Goal: Complete application form: Complete application form

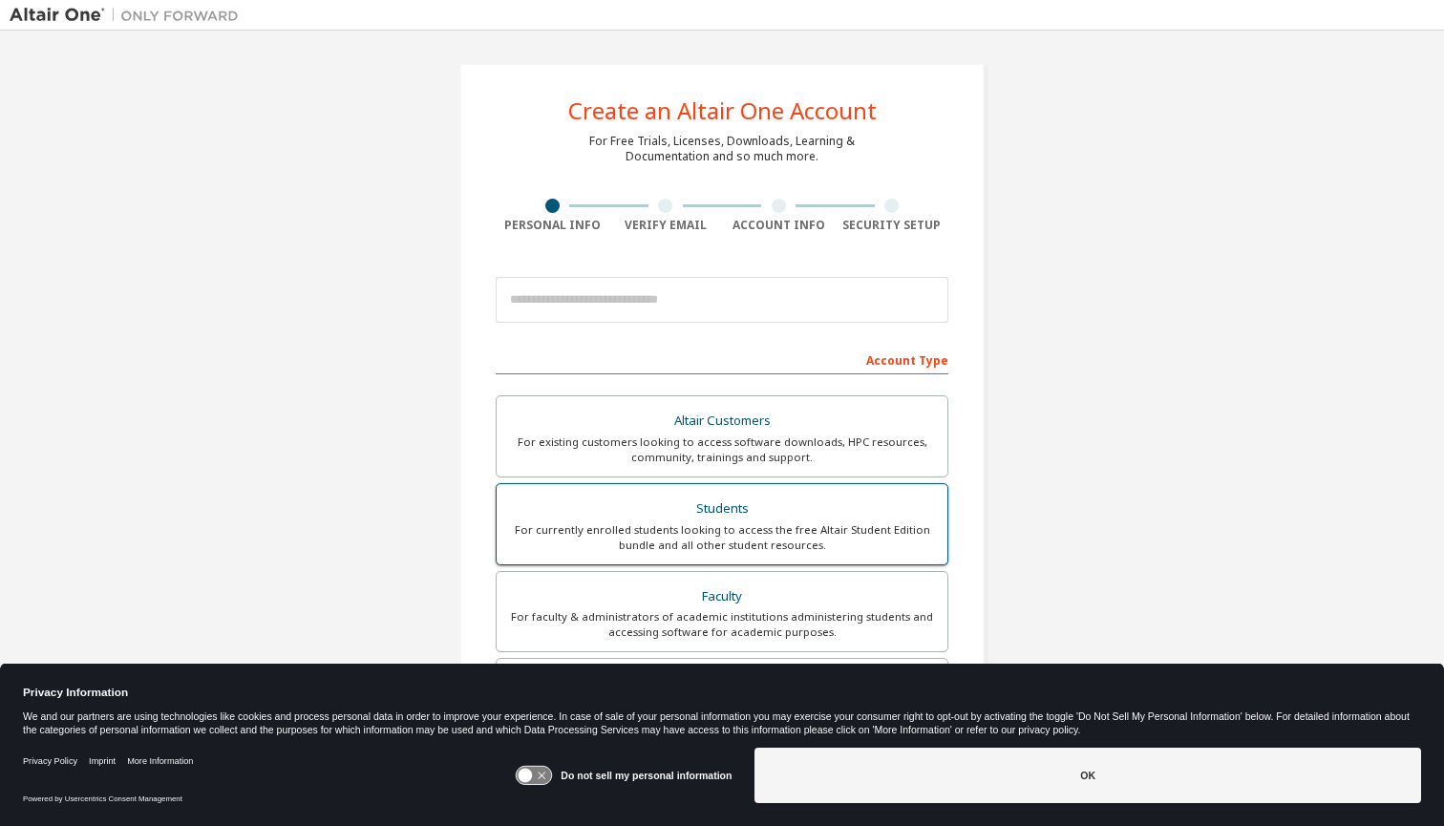
click at [897, 514] on div "Students" at bounding box center [722, 509] width 428 height 27
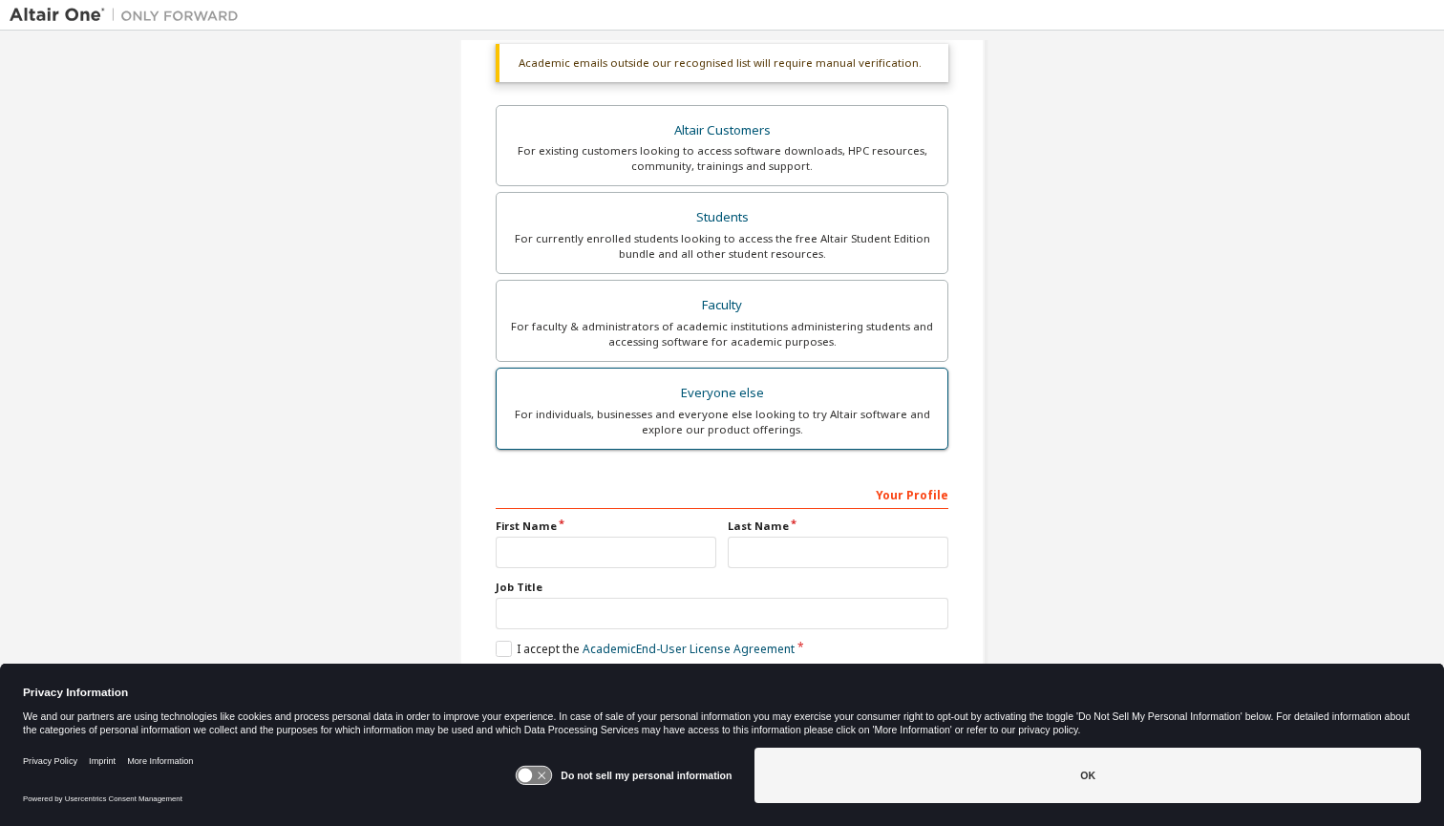
scroll to position [345, 0]
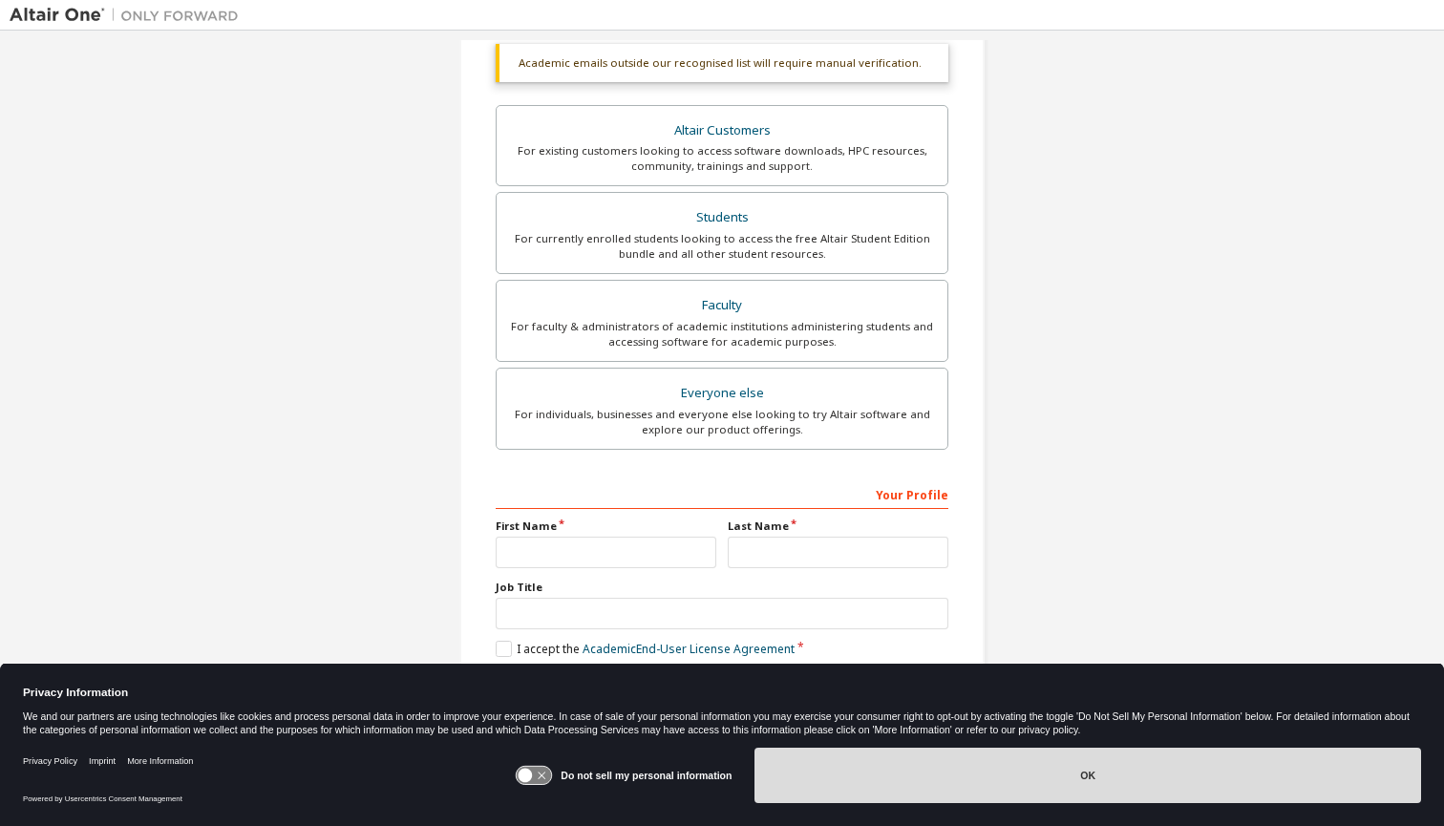
click at [938, 785] on button "OK" at bounding box center [1088, 775] width 667 height 55
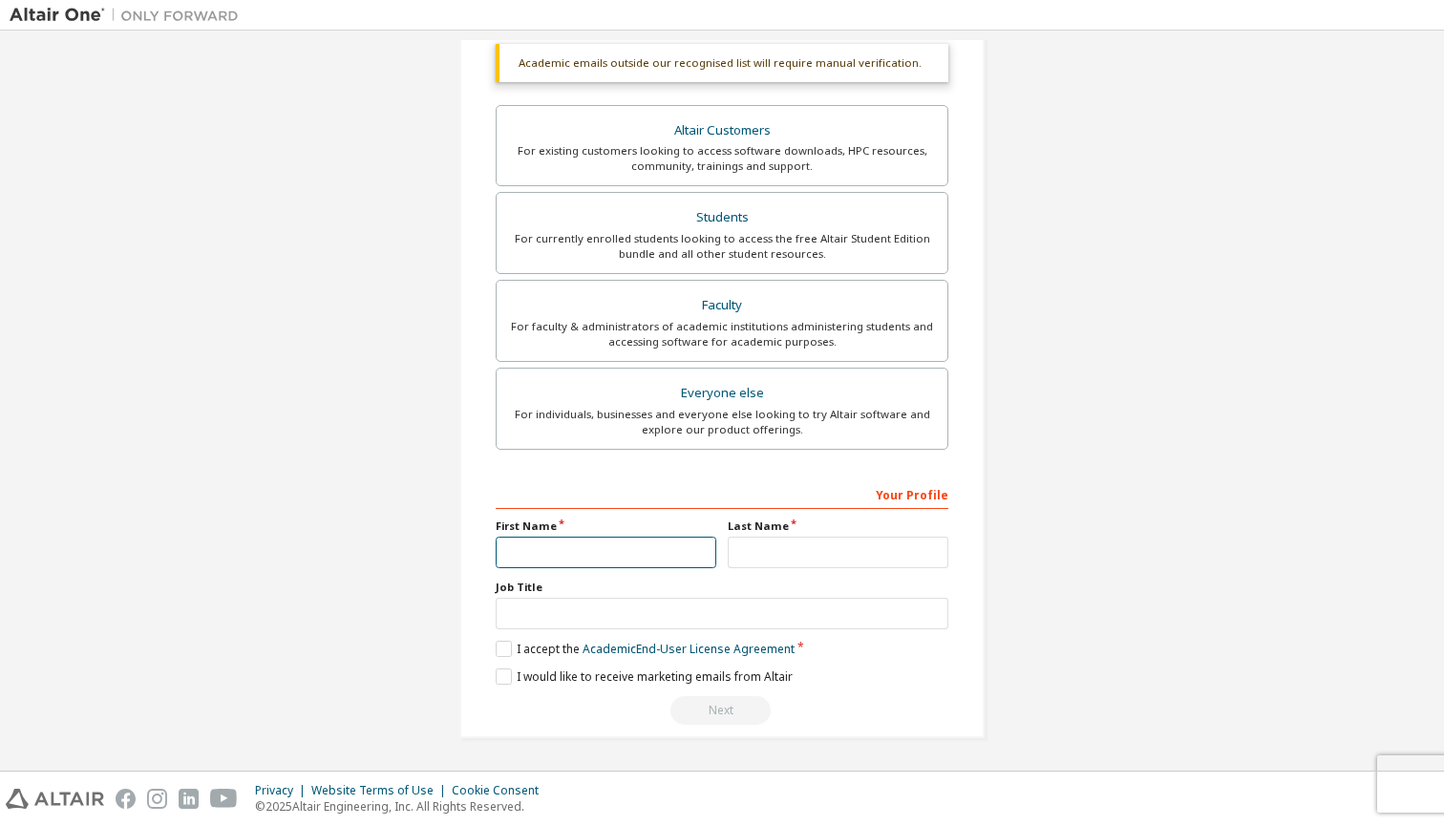
click at [602, 537] on input "text" at bounding box center [606, 553] width 221 height 32
click at [690, 545] on input "text" at bounding box center [606, 553] width 221 height 32
type input "*****"
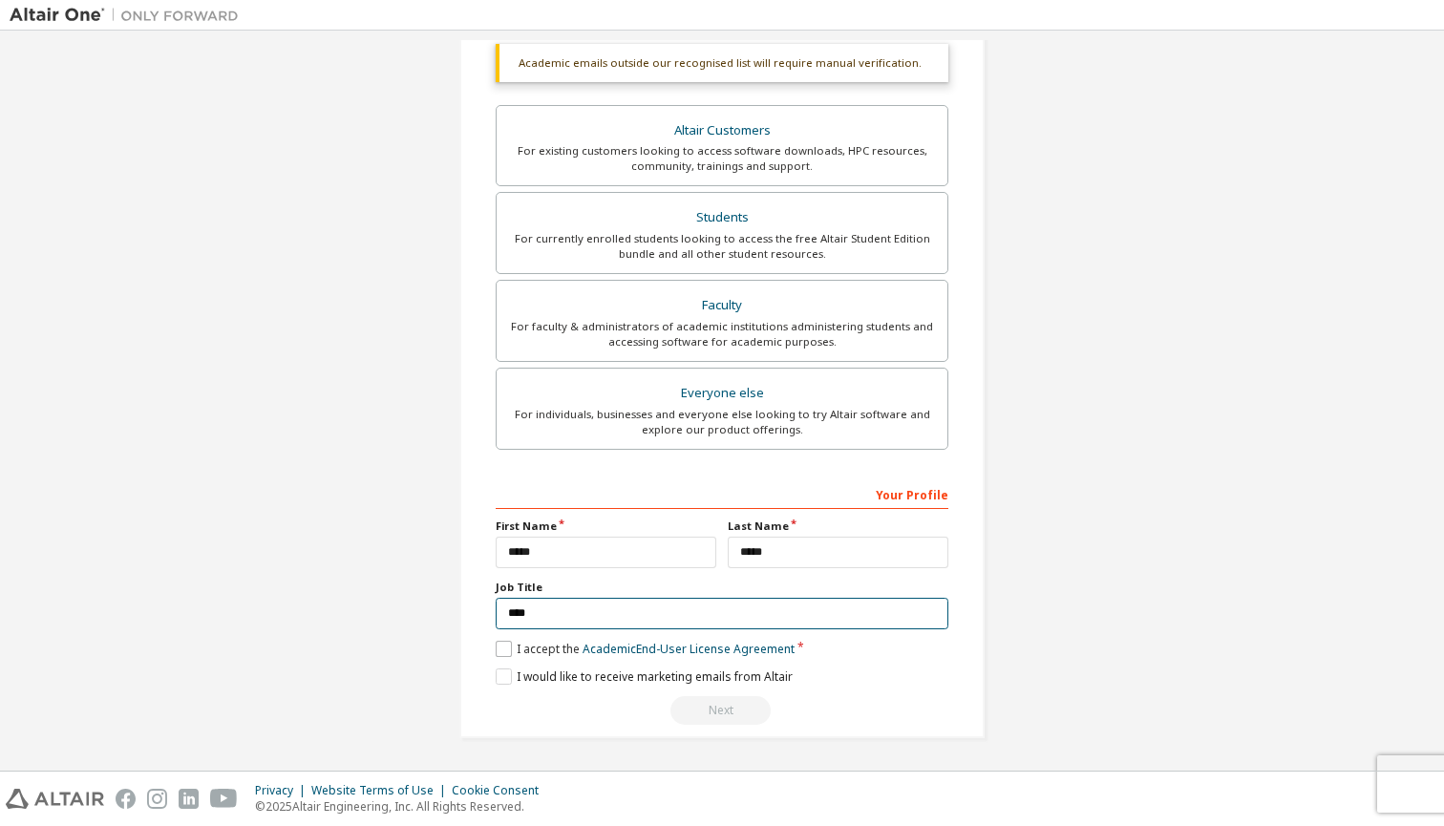
type input "****"
click at [498, 645] on label "I accept the Academic End-User License Agreement" at bounding box center [645, 649] width 299 height 16
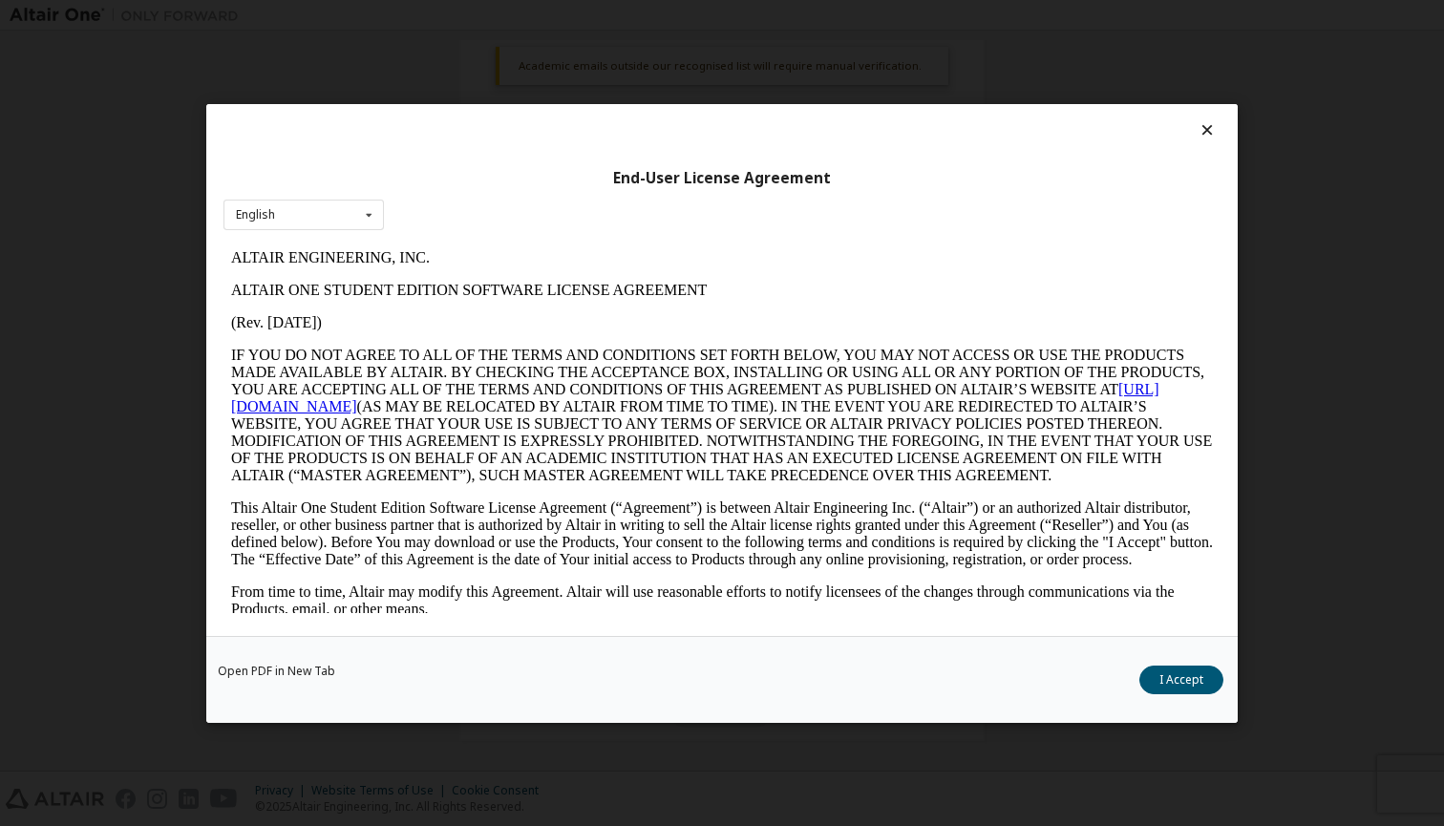
scroll to position [0, 0]
click at [1173, 679] on button "I Accept" at bounding box center [1181, 679] width 84 height 29
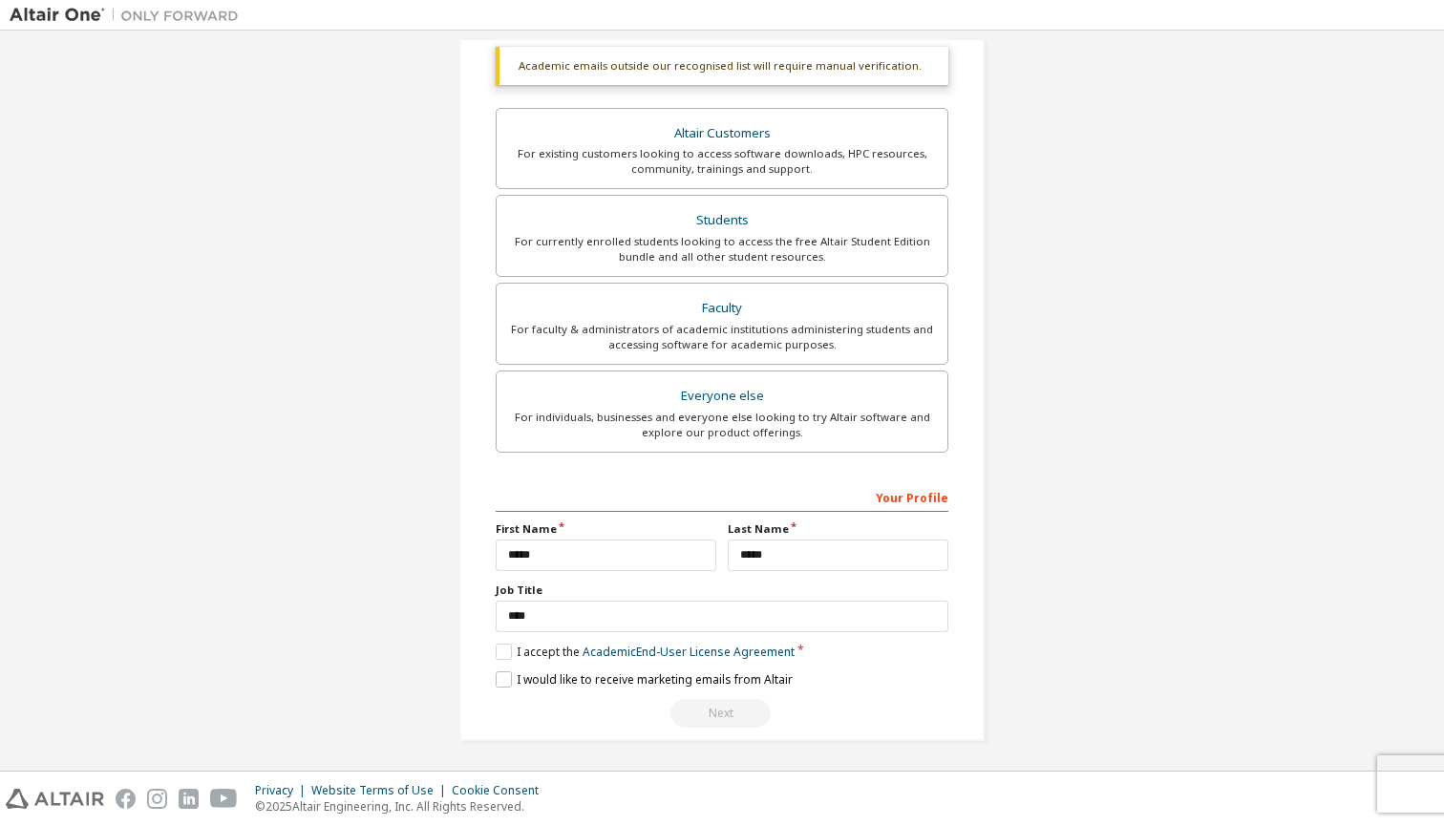
click at [500, 675] on label "I would like to receive marketing emails from Altair" at bounding box center [644, 679] width 297 height 16
click at [496, 673] on label "I would like to receive marketing emails from Altair" at bounding box center [644, 679] width 297 height 16
click at [713, 700] on div "Next" at bounding box center [722, 713] width 453 height 29
click at [710, 712] on div "Next" at bounding box center [722, 713] width 453 height 29
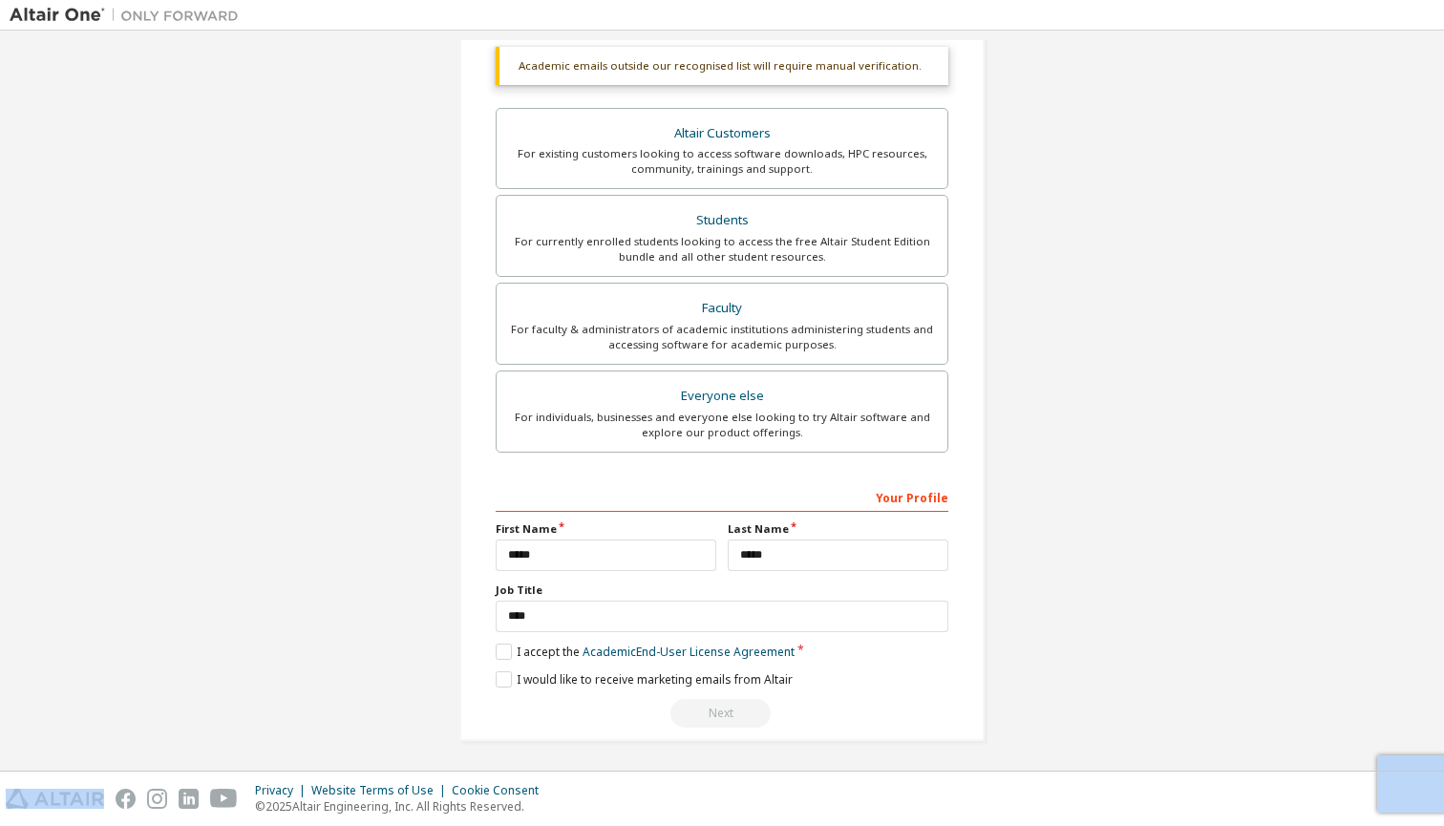
click at [710, 712] on div "Next" at bounding box center [722, 713] width 453 height 29
click at [711, 711] on div "Next" at bounding box center [722, 713] width 453 height 29
click at [713, 711] on div "Next" at bounding box center [722, 713] width 453 height 29
click at [715, 711] on div "Next" at bounding box center [722, 713] width 453 height 29
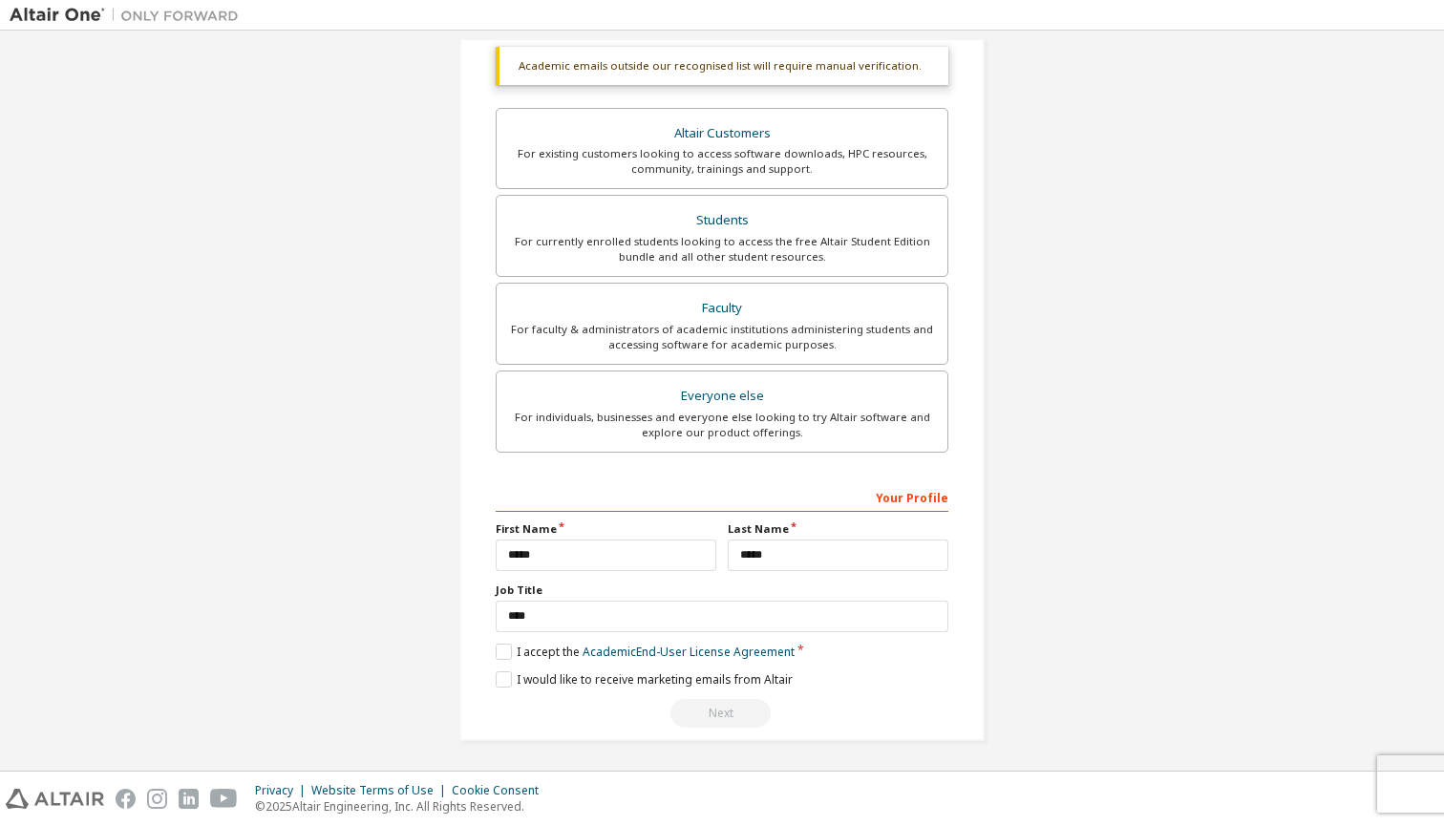
click at [715, 711] on div "Next" at bounding box center [722, 713] width 453 height 29
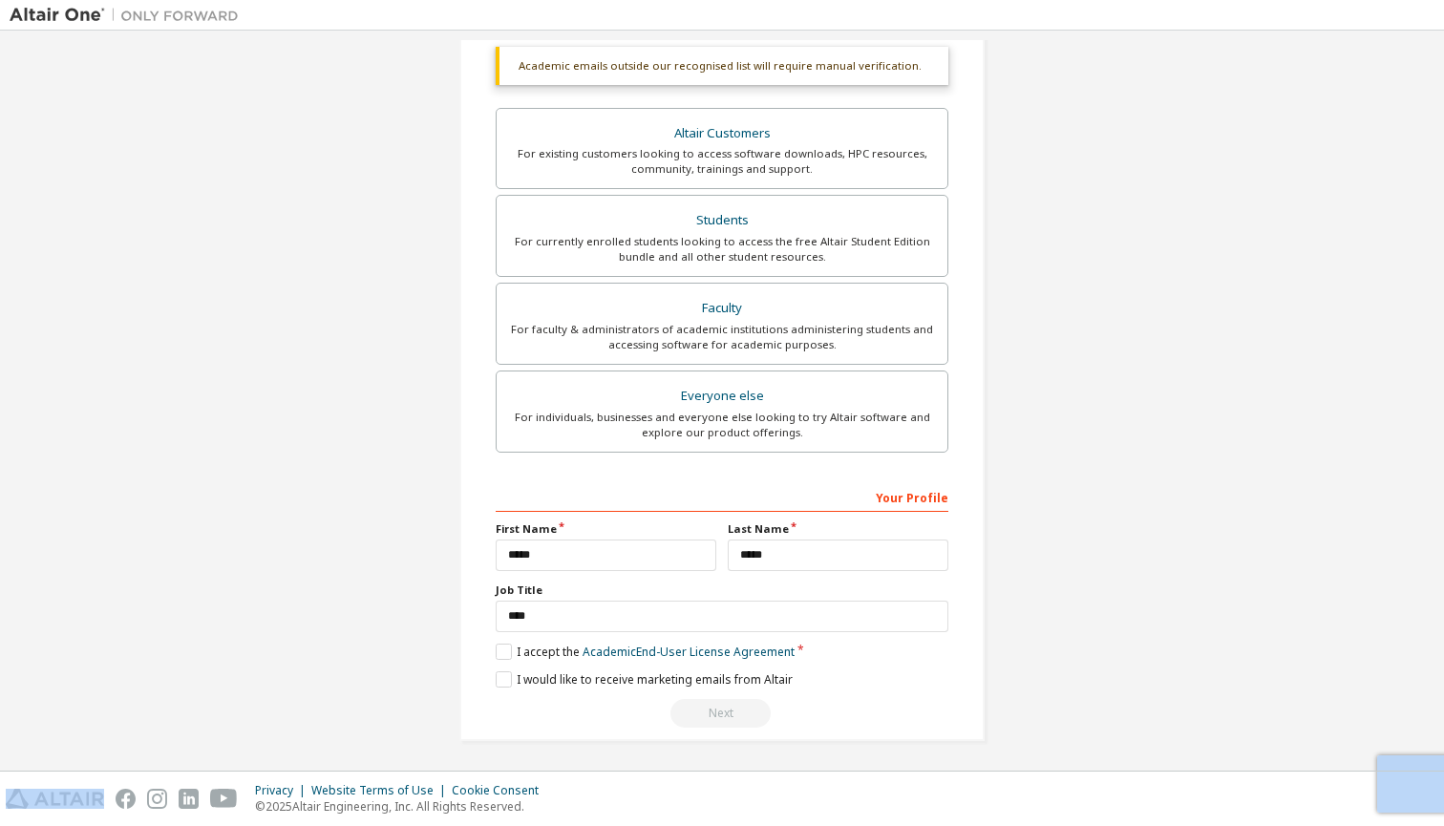
click at [714, 715] on div "Next" at bounding box center [722, 713] width 453 height 29
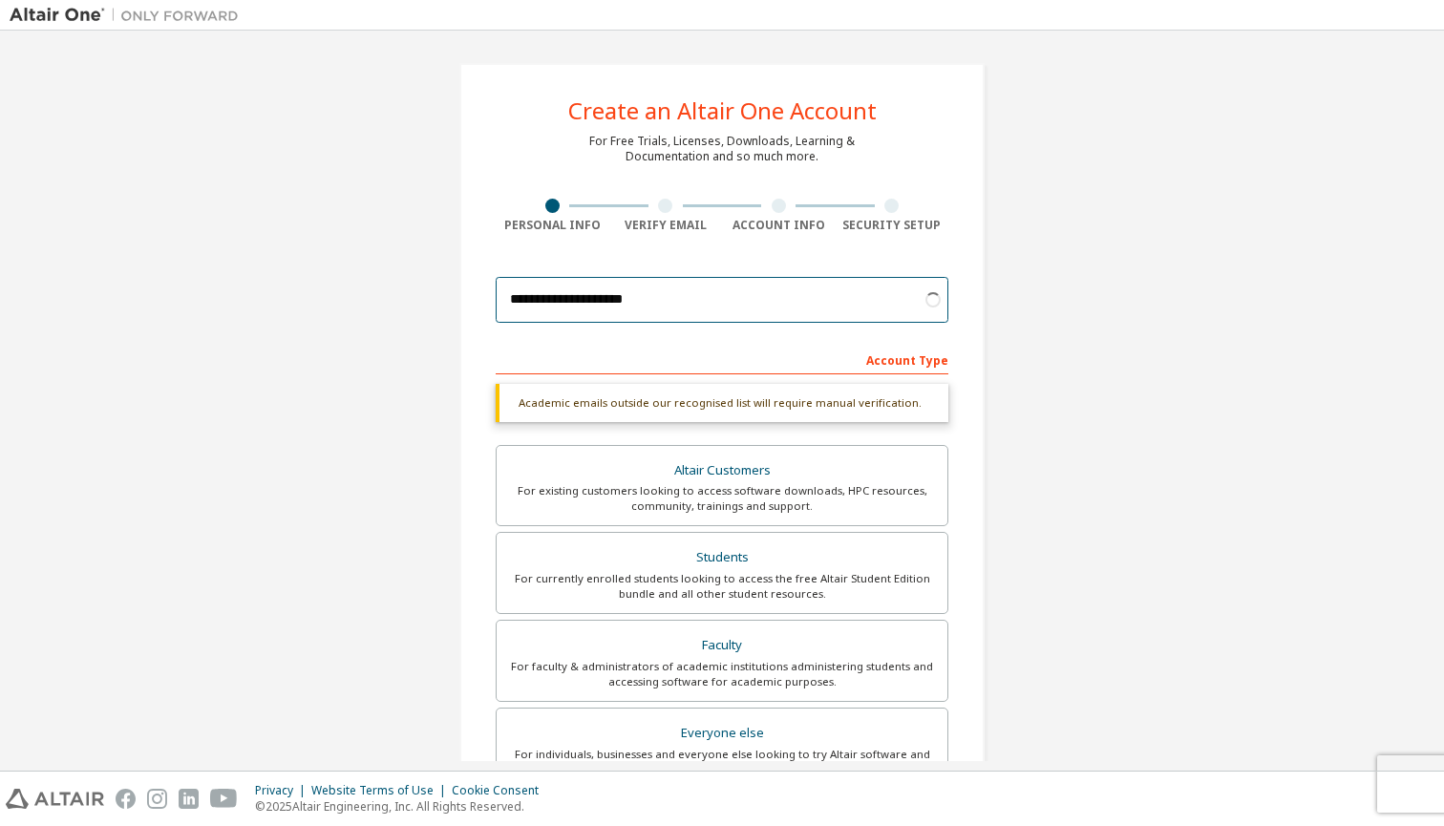
scroll to position [337, 0]
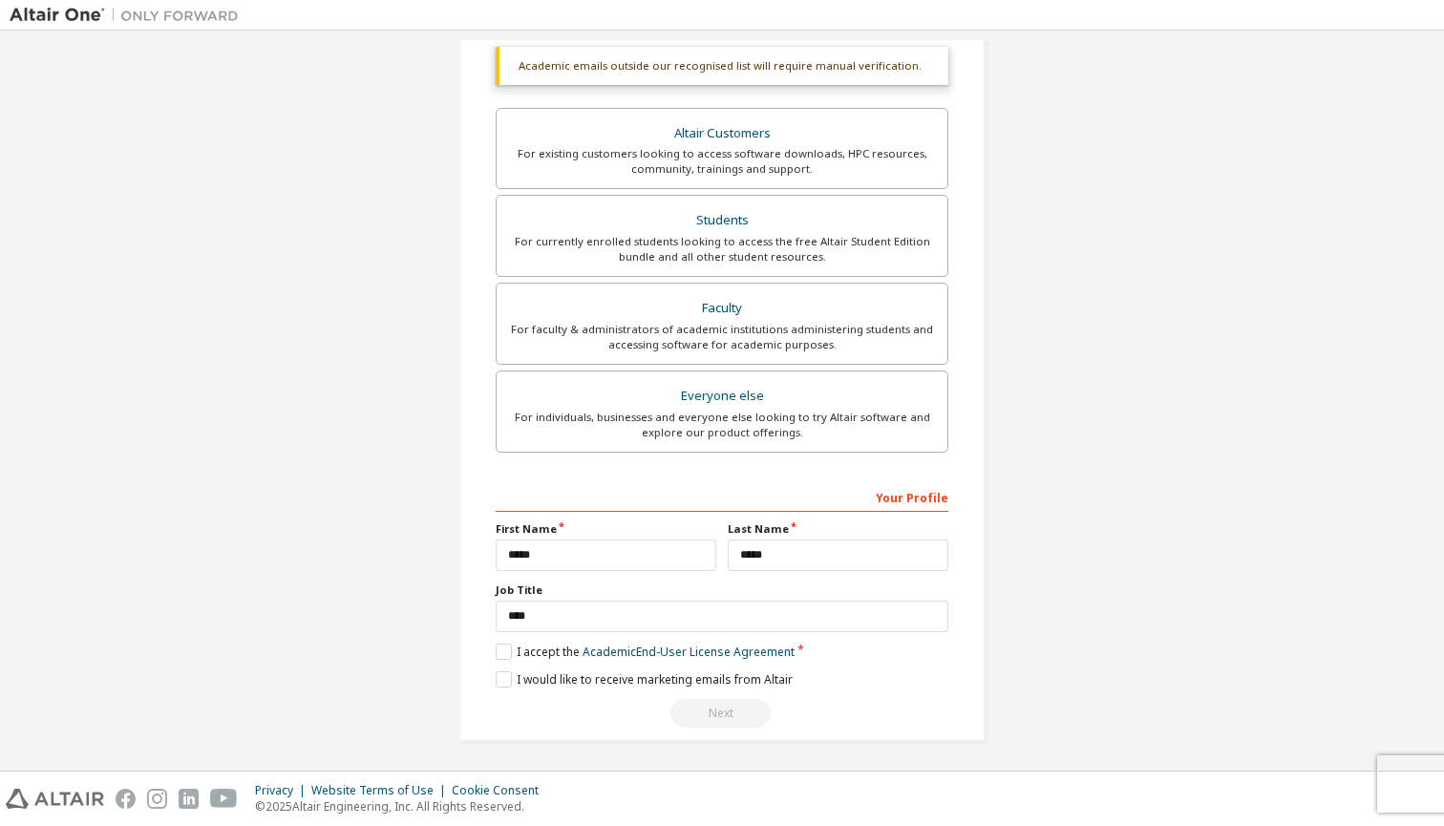
type input "**********"
click at [840, 713] on div "Next" at bounding box center [722, 713] width 453 height 29
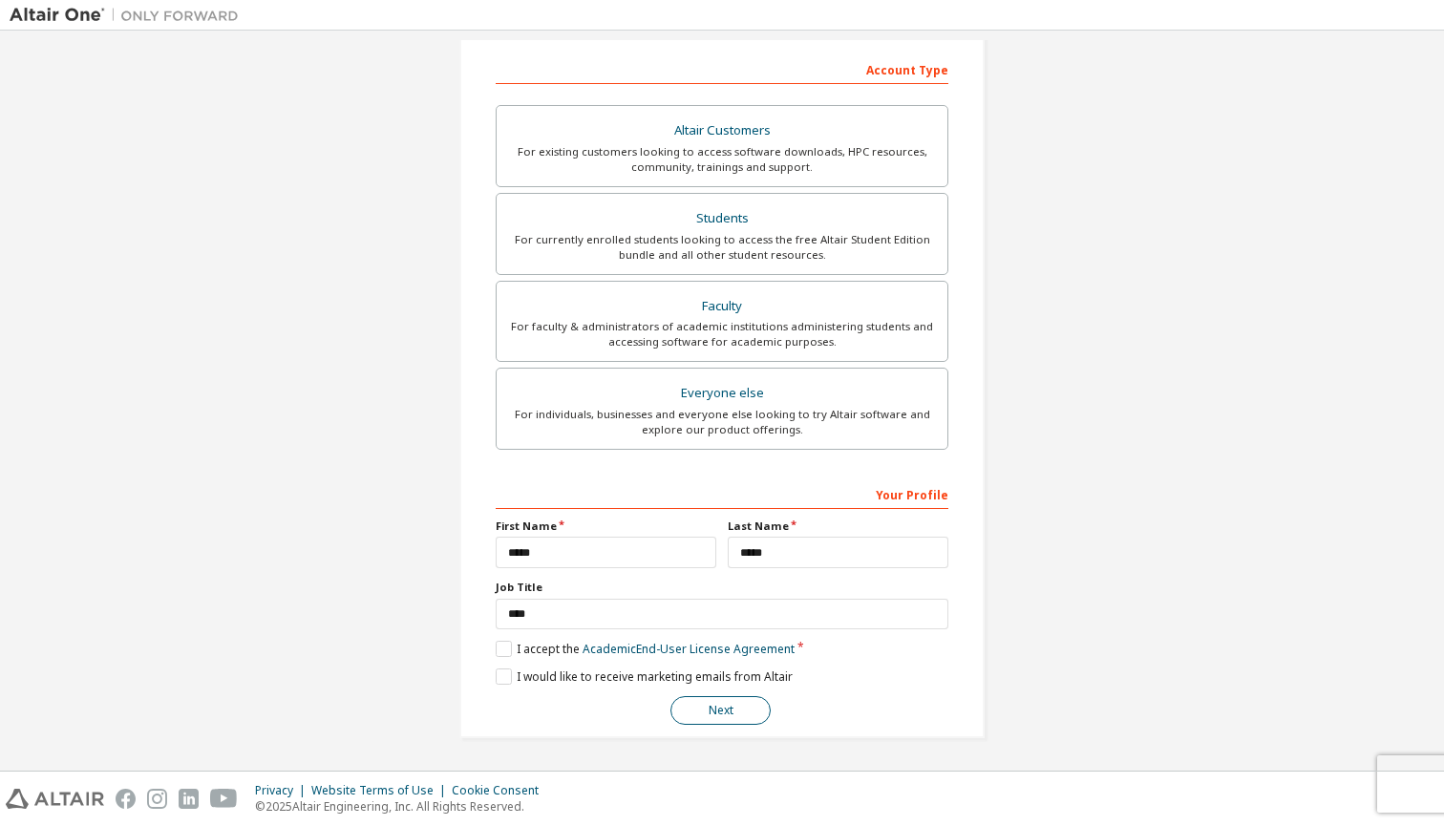
scroll to position [288, 0]
click at [710, 715] on button "Next" at bounding box center [720, 712] width 100 height 29
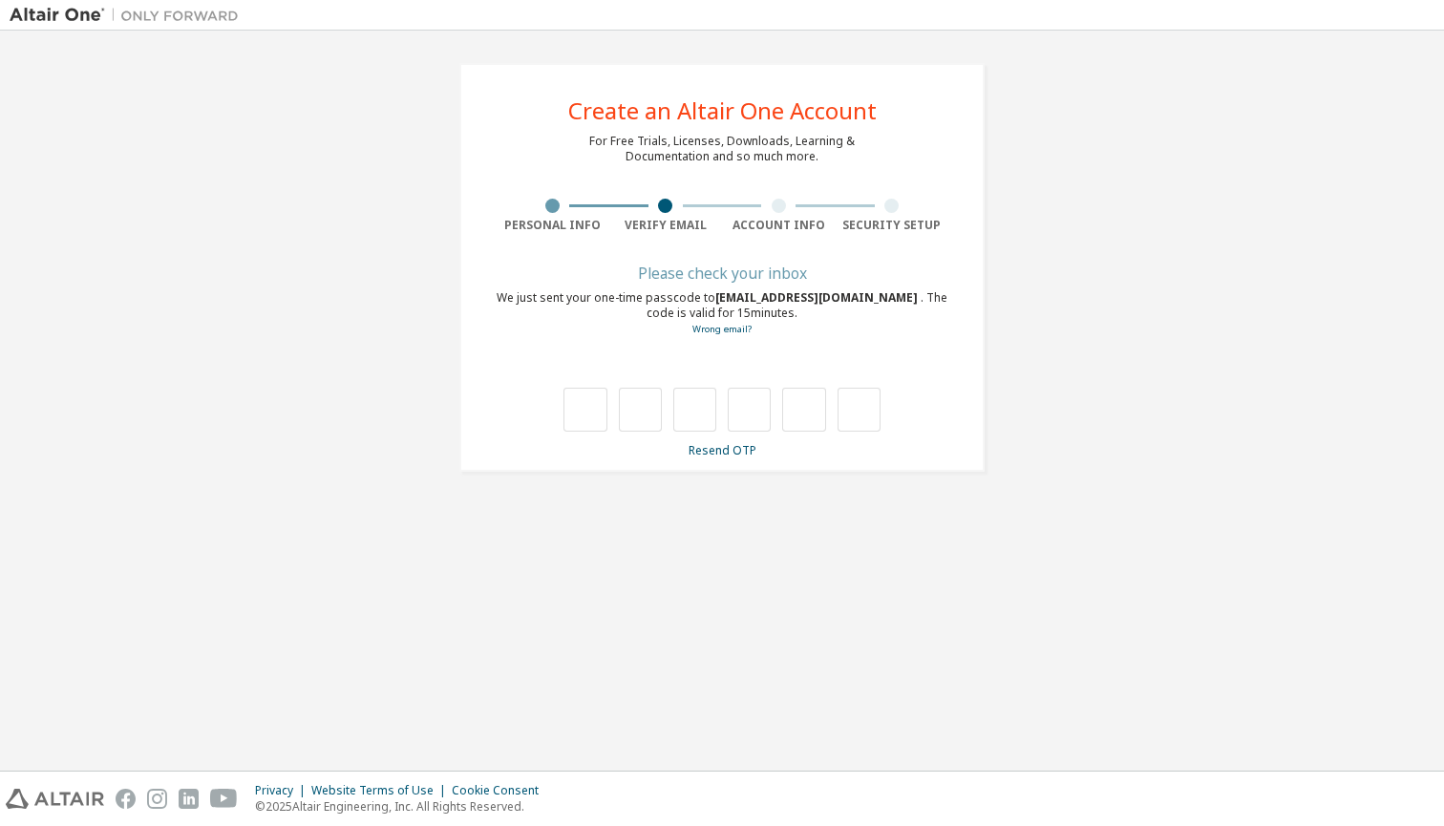
type input "*"
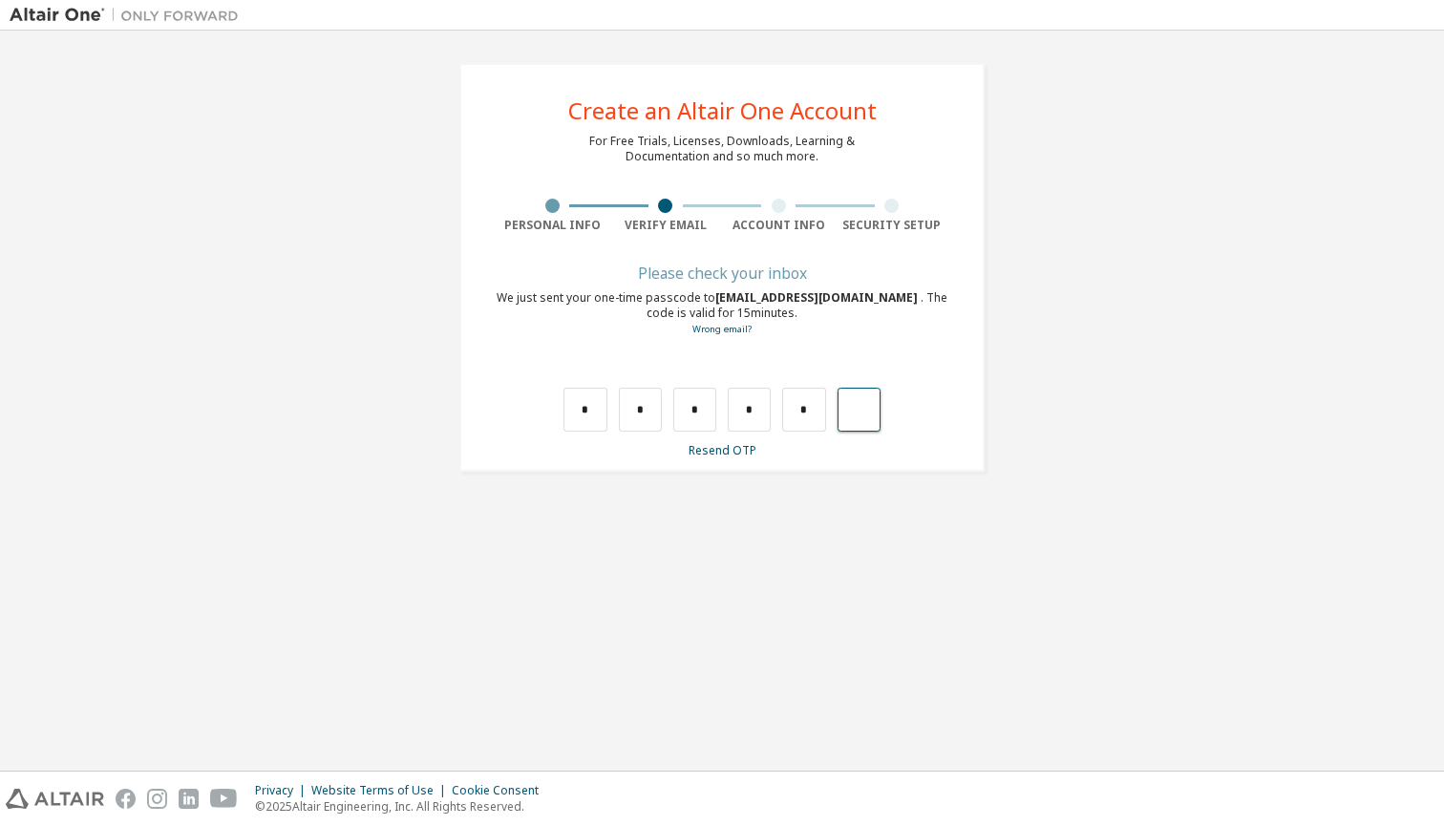
type input "*"
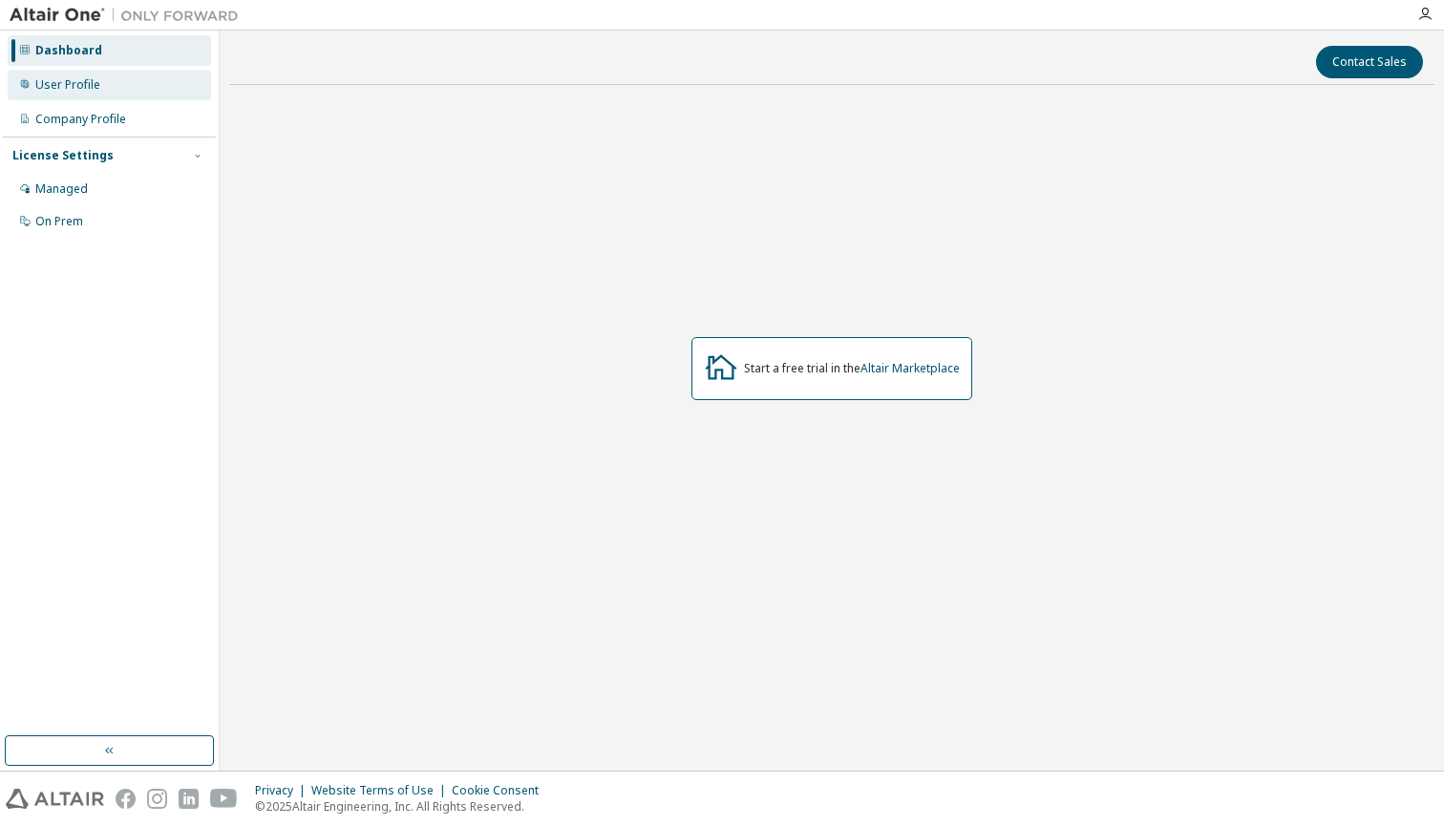
click at [171, 74] on div "User Profile" at bounding box center [109, 85] width 203 height 31
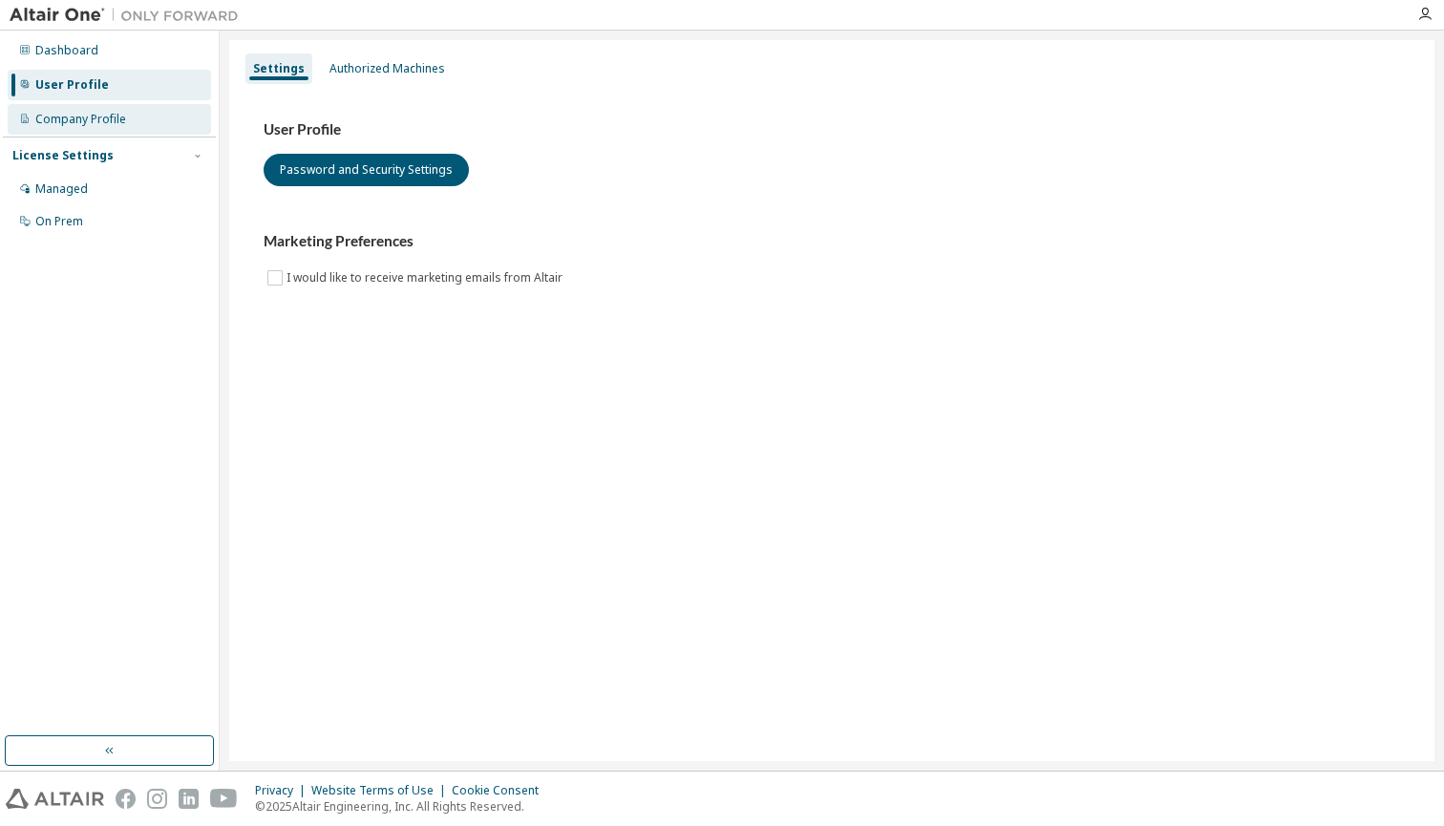
click at [146, 110] on div "Company Profile" at bounding box center [109, 119] width 203 height 31
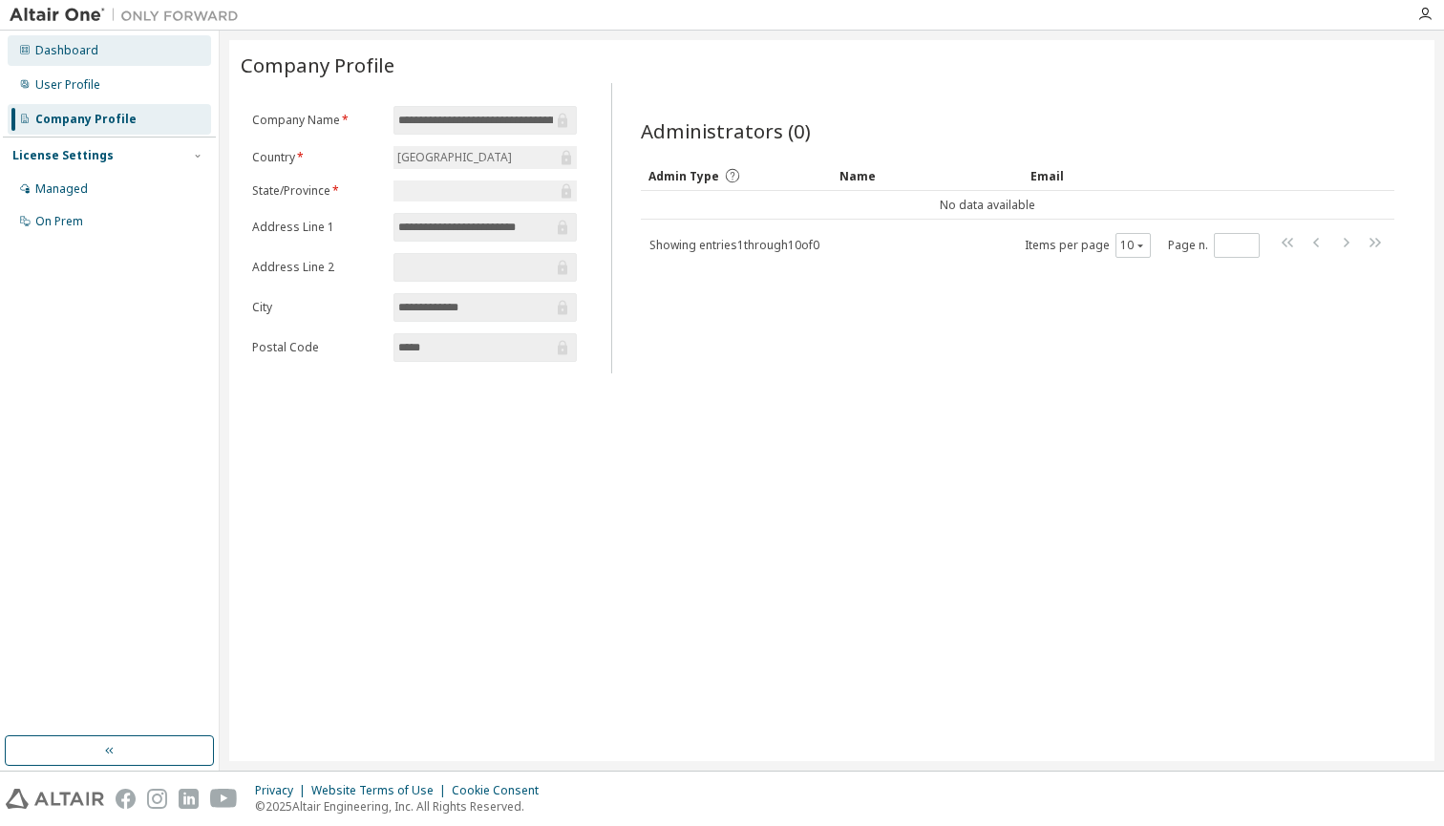
click at [150, 55] on div "Dashboard" at bounding box center [109, 50] width 203 height 31
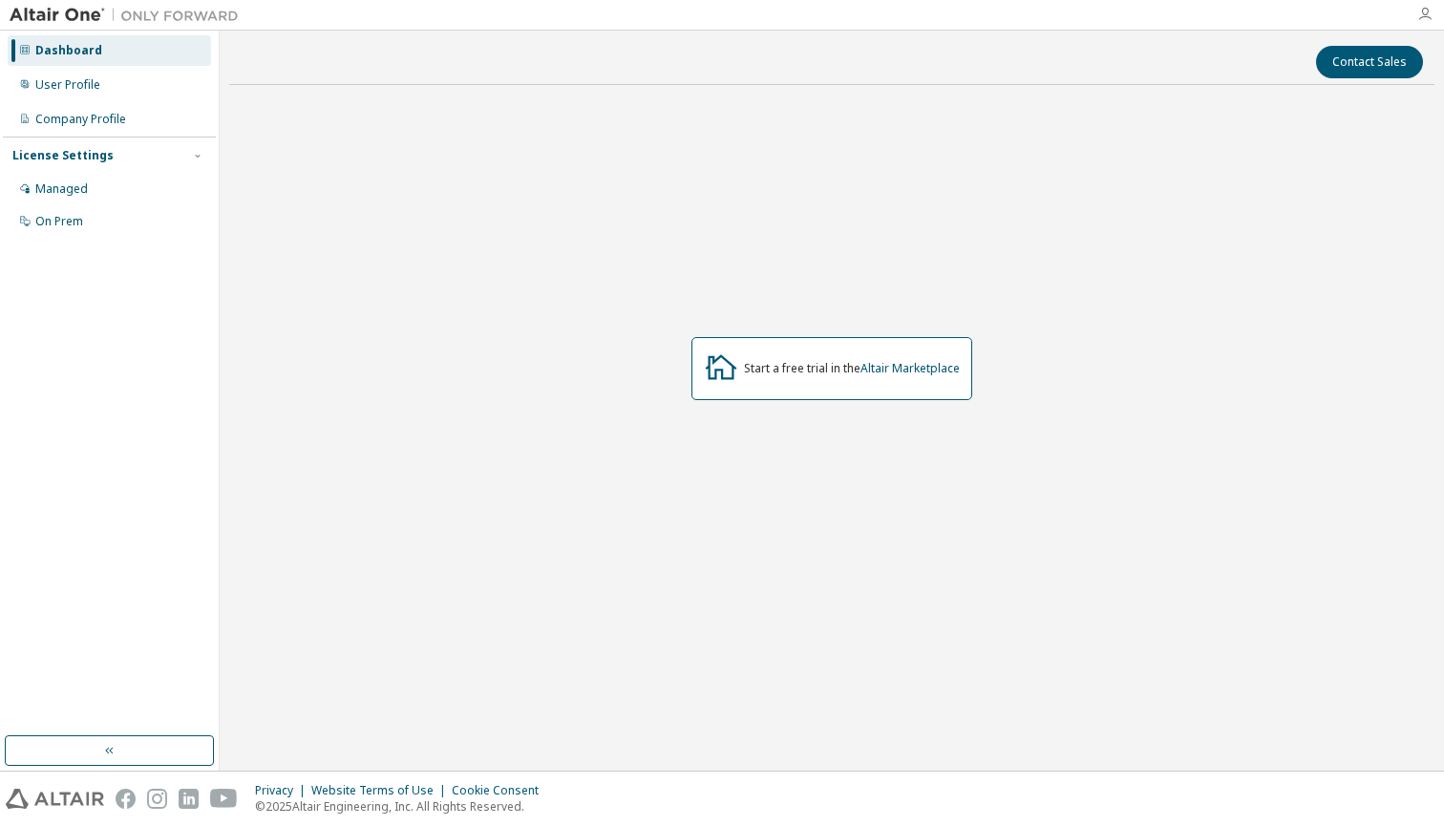
click at [1418, 22] on icon "button" at bounding box center [1424, 14] width 15 height 15
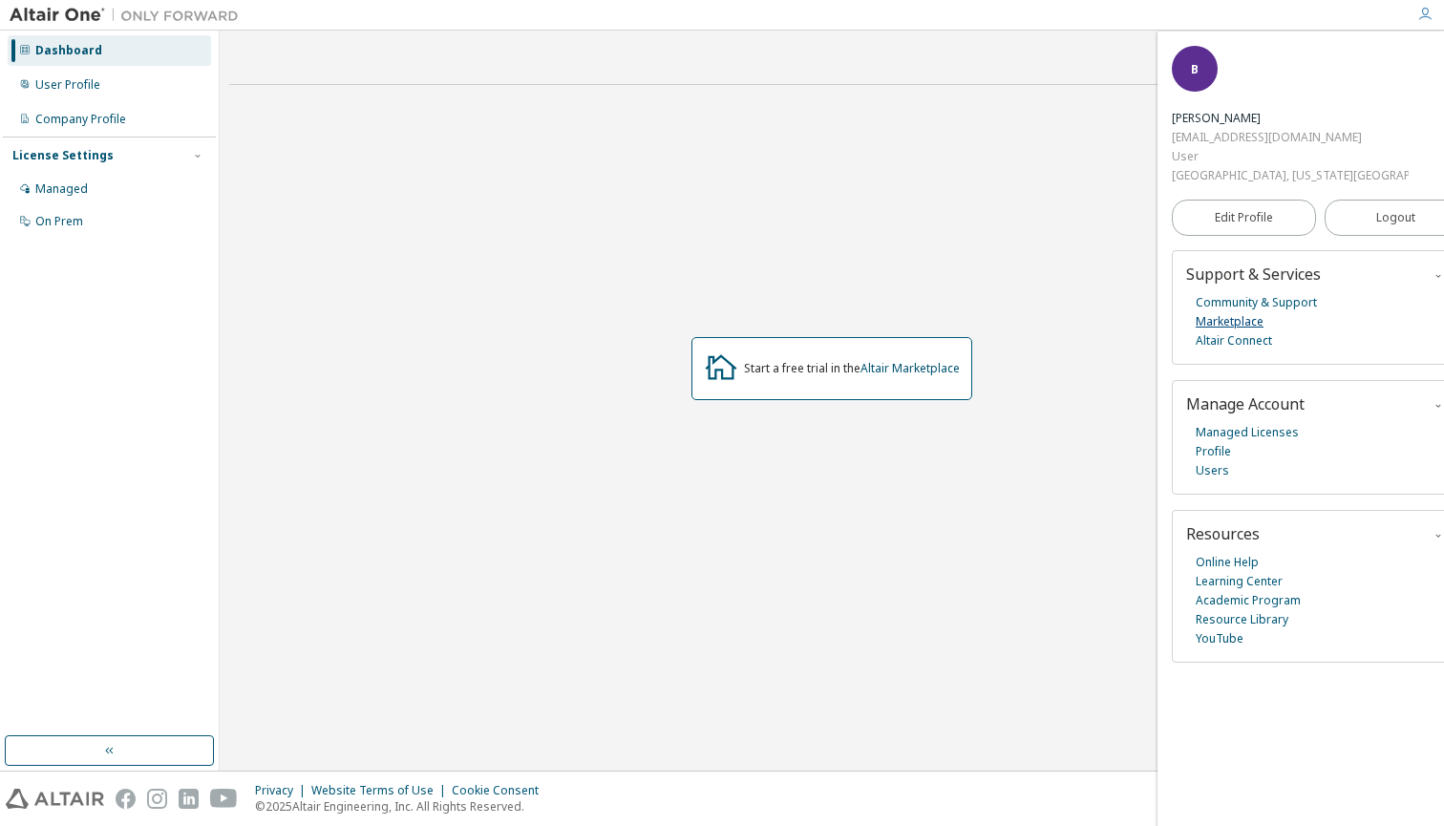
click at [1245, 317] on link "Marketplace" at bounding box center [1230, 321] width 68 height 19
